Goal: Connect with others: Connect with others

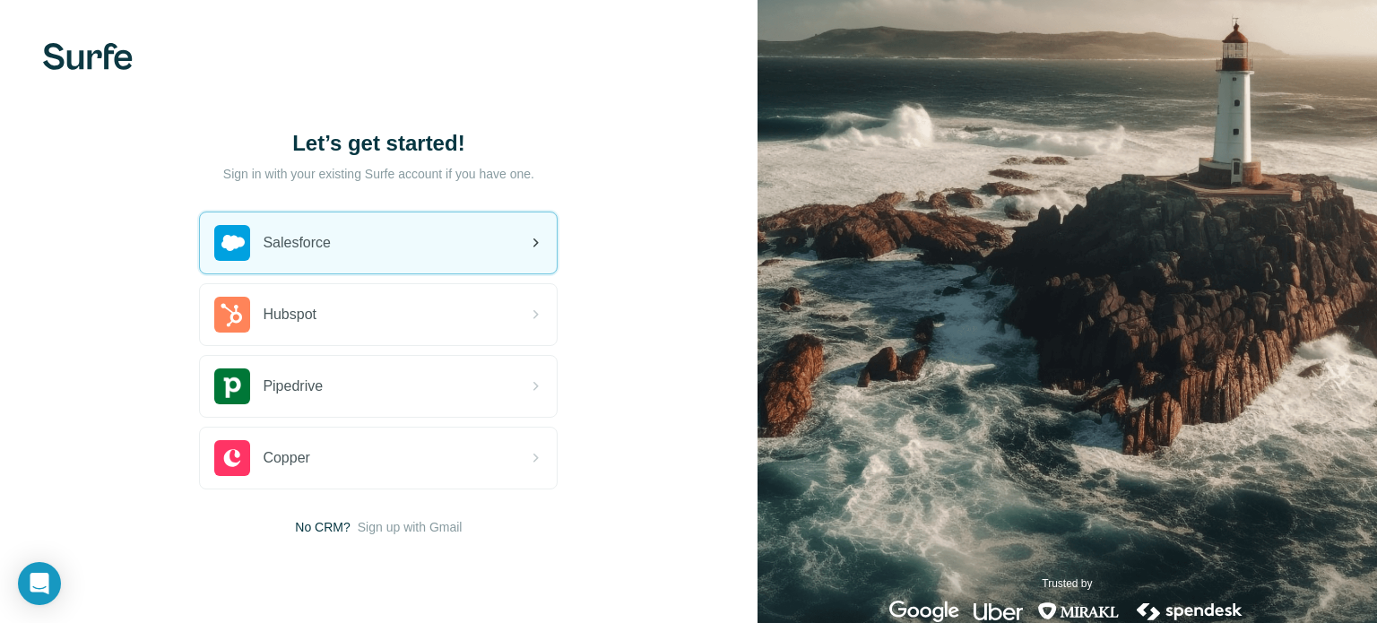
click at [442, 248] on div "Salesforce" at bounding box center [378, 242] width 357 height 61
click at [409, 254] on div "Salesforce" at bounding box center [378, 242] width 357 height 61
click at [533, 248] on icon at bounding box center [536, 243] width 22 height 22
click at [469, 250] on div "Salesforce" at bounding box center [378, 242] width 357 height 61
